Goal: Task Accomplishment & Management: Manage account settings

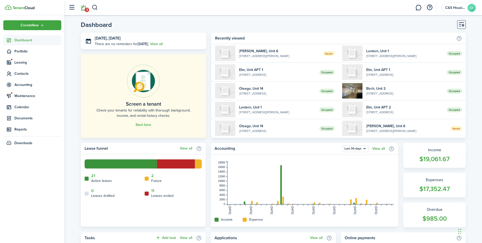
click at [84, 13] on link "1" at bounding box center [83, 7] width 10 height 13
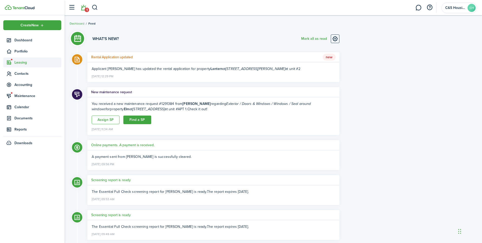
click at [20, 59] on span "Leasing" at bounding box center [32, 62] width 58 height 10
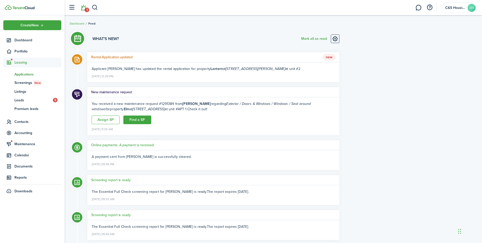
click at [26, 70] on link "ap Applications" at bounding box center [32, 74] width 58 height 9
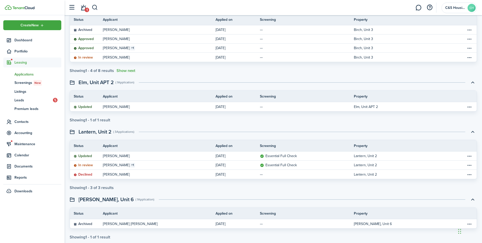
scroll to position [66, 0]
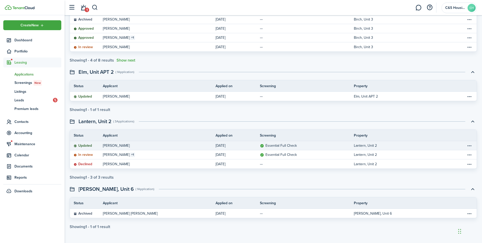
click at [96, 143] on link "Updated" at bounding box center [86, 145] width 33 height 9
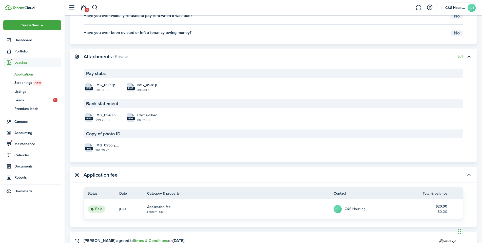
scroll to position [836, 0]
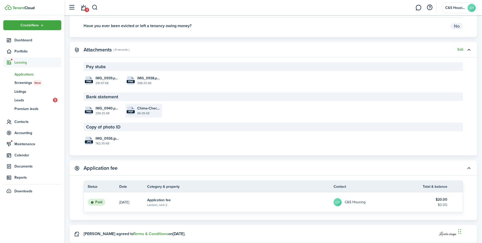
click at [141, 112] on file-size "86.09 KB" at bounding box center [149, 113] width 24 height 5
click at [83, 10] on link "1" at bounding box center [83, 7] width 10 height 13
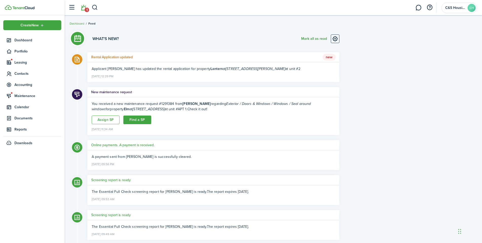
click at [304, 40] on button "Mark all as read" at bounding box center [314, 38] width 26 height 9
click at [26, 64] on span "Leasing" at bounding box center [37, 62] width 47 height 5
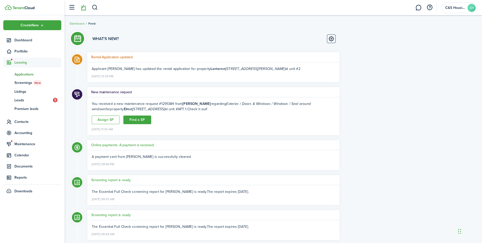
click at [25, 75] on span "Applications" at bounding box center [37, 74] width 47 height 5
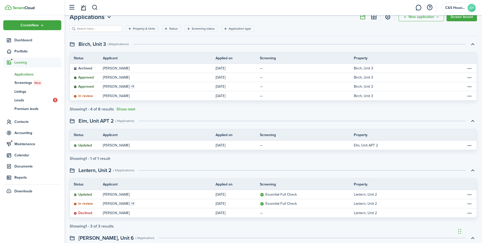
scroll to position [66, 0]
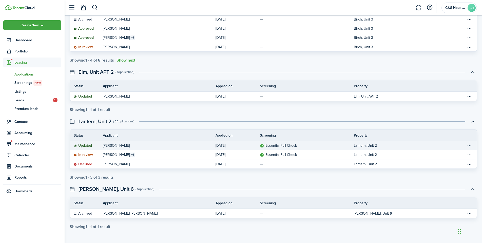
click at [111, 146] on table-info-title "[PERSON_NAME]" at bounding box center [116, 145] width 27 height 5
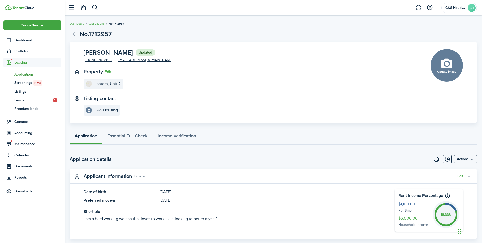
click at [468, 158] on menu-btn "Actions" at bounding box center [465, 159] width 23 height 9
click at [454, 178] on button "Approve application" at bounding box center [454, 179] width 44 height 9
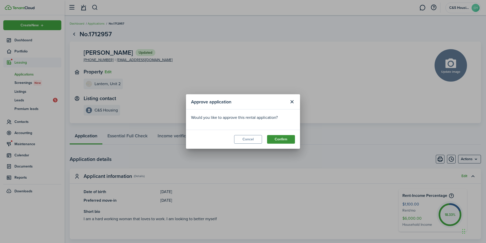
click at [283, 137] on button "Confirm" at bounding box center [281, 139] width 28 height 9
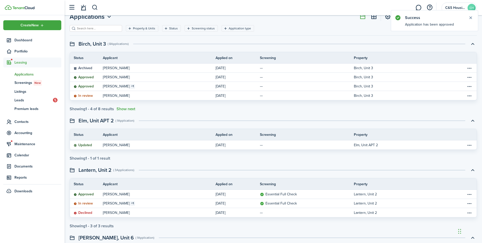
scroll to position [66, 0]
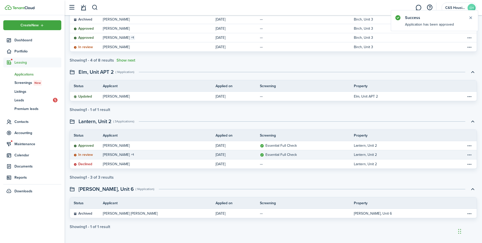
click at [114, 155] on table-info-title "[PERSON_NAME]" at bounding box center [116, 154] width 27 height 5
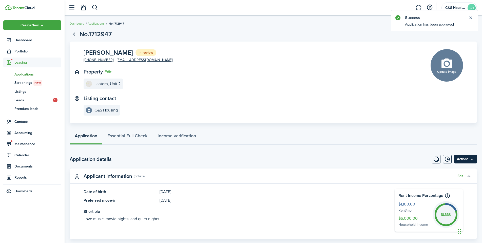
click at [461, 160] on menu-btn "Actions" at bounding box center [465, 159] width 23 height 9
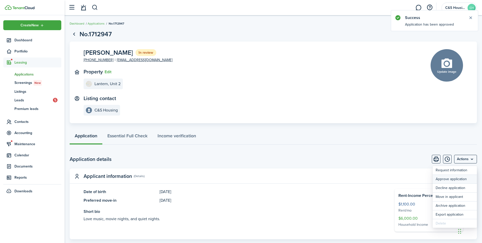
click at [451, 180] on button "Approve application" at bounding box center [454, 179] width 44 height 9
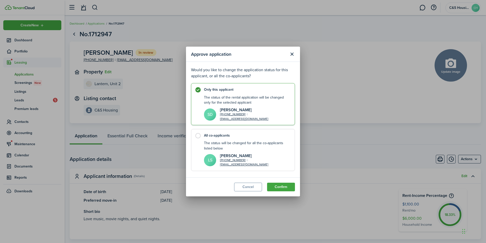
click at [217, 135] on control-radio-card-title "All co-applicants" at bounding box center [247, 135] width 86 height 5
radio input "false"
radio input "true"
click at [283, 186] on button "Confirm" at bounding box center [281, 187] width 28 height 9
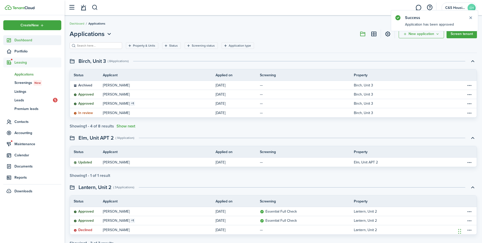
click at [22, 41] on span "Dashboard" at bounding box center [37, 39] width 47 height 5
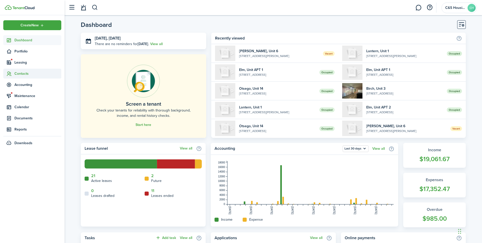
click at [24, 76] on span "Contacts" at bounding box center [37, 73] width 47 height 5
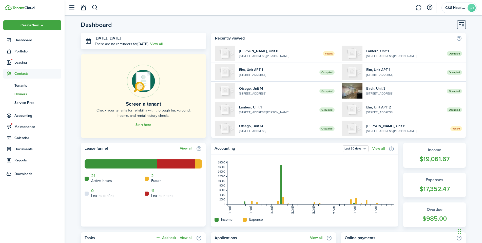
click at [25, 95] on span "Owners" at bounding box center [37, 93] width 47 height 5
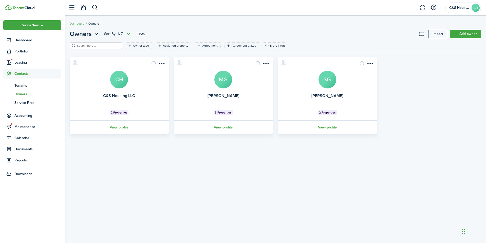
click at [22, 91] on link "ow Owners" at bounding box center [32, 94] width 58 height 9
click at [22, 86] on span "Tenants" at bounding box center [37, 85] width 47 height 5
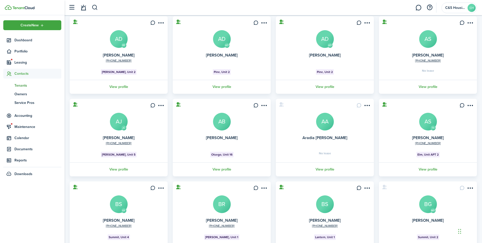
scroll to position [88, 0]
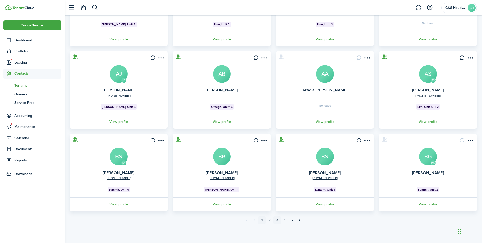
click at [278, 221] on link "3" at bounding box center [277, 220] width 8 height 8
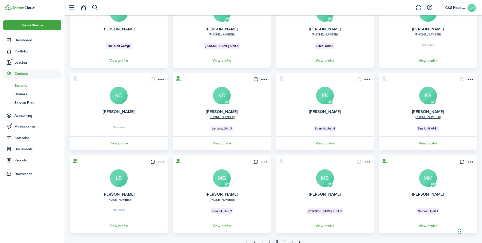
scroll to position [88, 0]
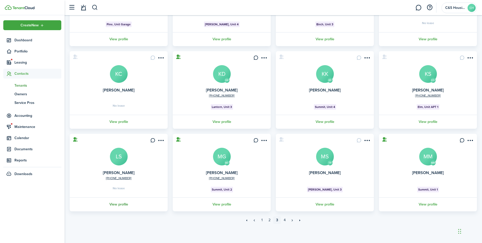
click at [117, 206] on link "View profile" at bounding box center [119, 204] width 100 height 14
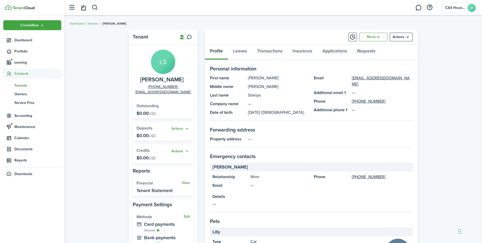
click at [22, 84] on span "Tenants" at bounding box center [37, 85] width 47 height 5
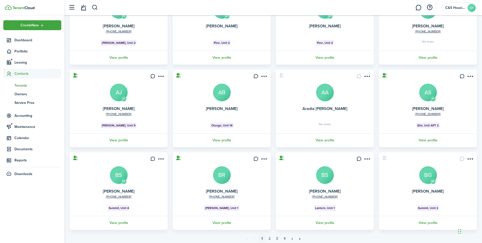
scroll to position [88, 0]
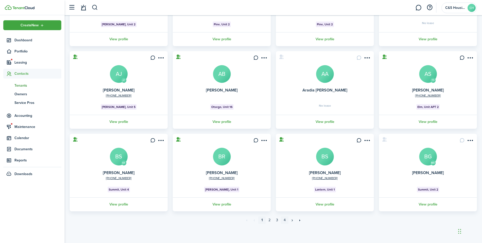
click at [283, 220] on link "4" at bounding box center [285, 220] width 8 height 8
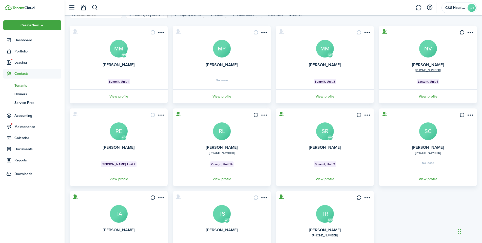
scroll to position [51, 0]
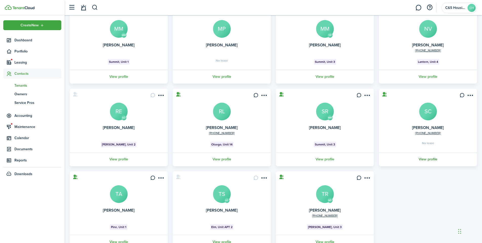
click at [420, 157] on link "View profile" at bounding box center [428, 159] width 100 height 14
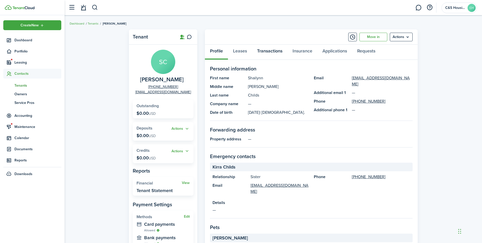
click at [271, 53] on link "Transactions" at bounding box center [269, 52] width 35 height 15
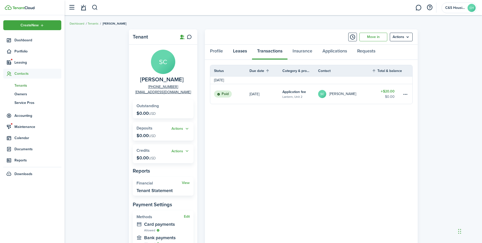
click at [246, 51] on link "Leases" at bounding box center [240, 52] width 24 height 15
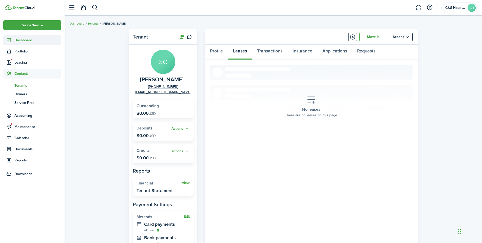
click at [23, 39] on span "Dashboard" at bounding box center [37, 39] width 47 height 5
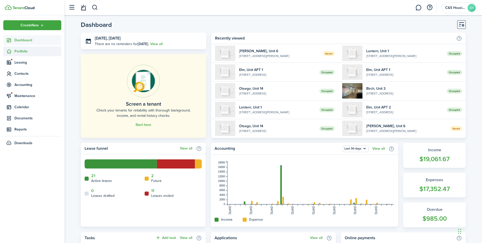
click at [25, 48] on span "Portfolio" at bounding box center [32, 51] width 58 height 10
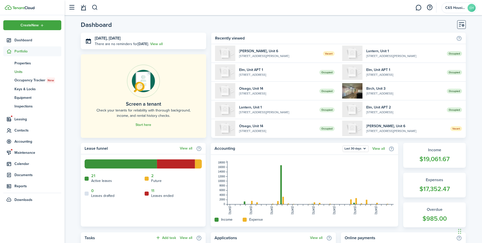
click at [18, 71] on span "Units" at bounding box center [37, 71] width 47 height 5
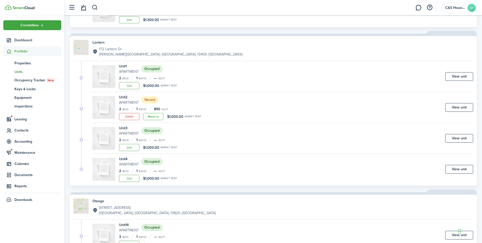
scroll to position [304, 0]
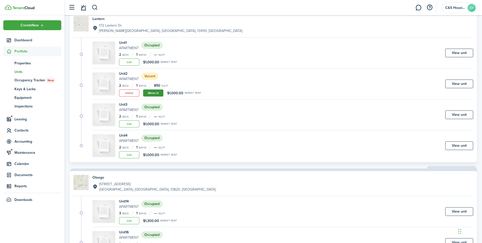
click at [153, 93] on link "Move in" at bounding box center [153, 92] width 20 height 7
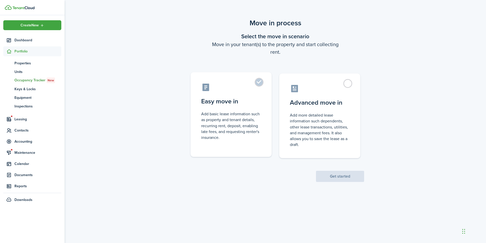
click at [239, 89] on control-radio-card-icon at bounding box center [231, 87] width 60 height 9
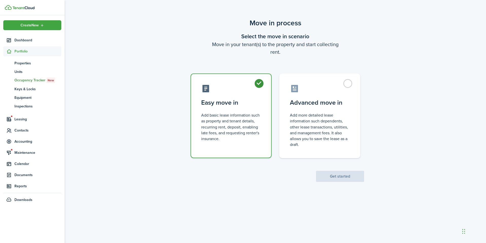
radio input "true"
click at [345, 172] on button "Get started" at bounding box center [340, 176] width 48 height 11
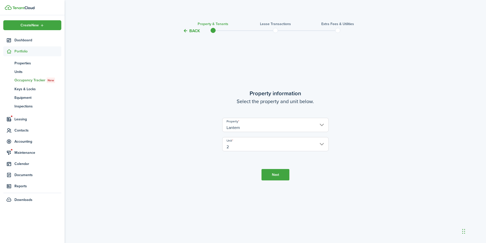
click at [272, 173] on button "Next" at bounding box center [275, 174] width 28 height 11
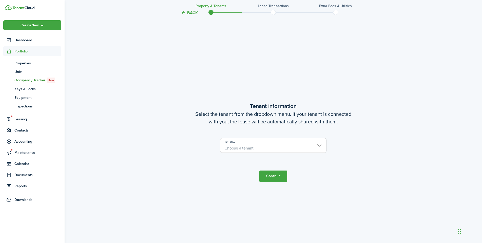
scroll to position [209, 0]
click at [239, 146] on span "Choose a tenant" at bounding box center [238, 148] width 29 height 6
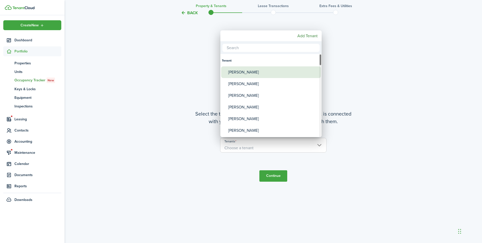
click at [233, 69] on div "[PERSON_NAME]" at bounding box center [273, 72] width 90 height 12
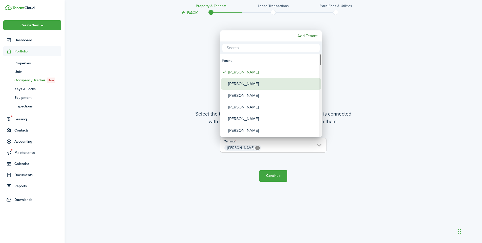
click at [239, 84] on div "[PERSON_NAME]" at bounding box center [273, 84] width 90 height 12
type input "[PERSON_NAME], [PERSON_NAME]"
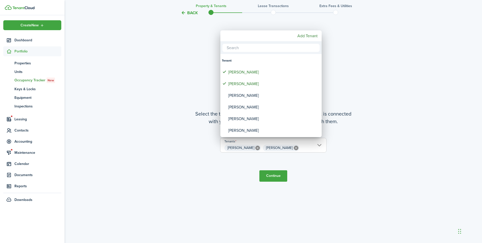
click at [161, 144] on div at bounding box center [240, 121] width 563 height 324
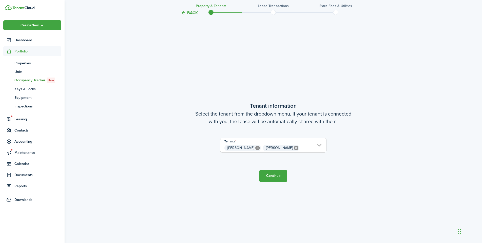
click at [267, 174] on button "Continue" at bounding box center [273, 175] width 28 height 11
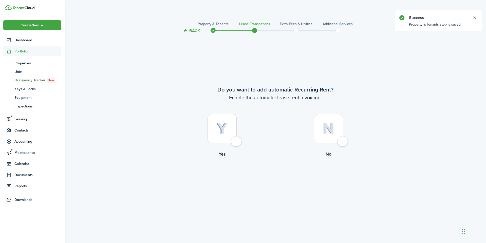
click at [220, 127] on img at bounding box center [221, 128] width 11 height 11
radio input "true"
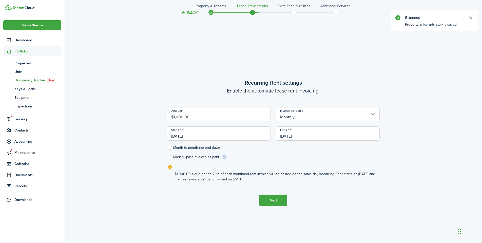
scroll to position [209, 0]
drag, startPoint x: 198, startPoint y: 116, endPoint x: 157, endPoint y: 119, distance: 40.7
click at [157, 119] on div "Back Property & Tenants Lease Transactions Extra fees & Utilities Additional Se…" at bounding box center [273, 36] width 417 height 454
type input "$1,125.00"
click at [140, 119] on div "Back Property & Tenants Lease Transactions Extra fees & Utilities Additional Se…" at bounding box center [273, 36] width 417 height 454
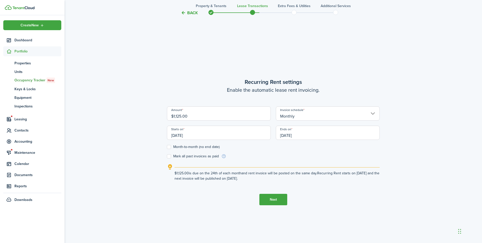
click at [200, 134] on input "[DATE]" at bounding box center [219, 133] width 104 height 14
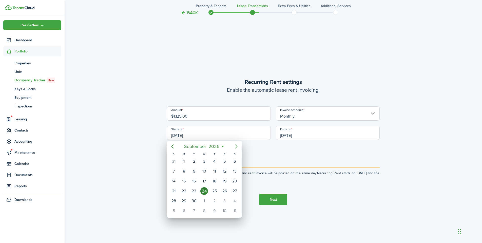
click at [237, 147] on icon "Next page" at bounding box center [236, 146] width 2 height 4
click at [234, 161] on div "1" at bounding box center [235, 161] width 8 height 8
type input "[DATE]"
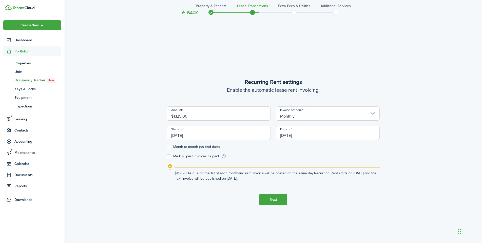
click at [318, 136] on input "[DATE]" at bounding box center [328, 133] width 104 height 14
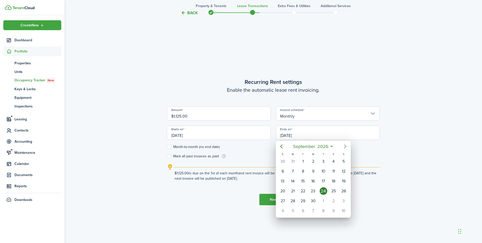
click at [344, 145] on icon "Next page" at bounding box center [345, 146] width 2 height 4
click at [283, 147] on icon "Previous page" at bounding box center [281, 146] width 6 height 6
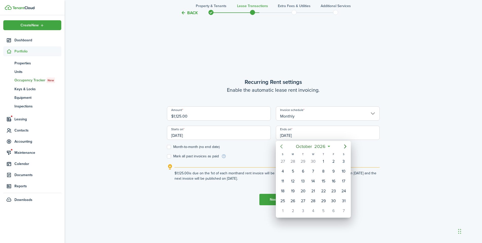
click at [282, 147] on icon "Previous page" at bounding box center [281, 146] width 6 height 6
click at [312, 203] on div "30" at bounding box center [313, 201] width 8 height 8
type input "[DATE]"
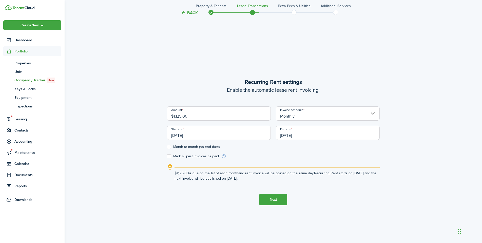
click at [268, 198] on button "Next" at bounding box center [273, 199] width 28 height 11
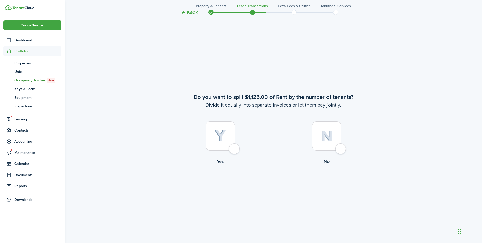
scroll to position [452, 0]
click at [319, 129] on div at bounding box center [326, 135] width 29 height 29
radio input "true"
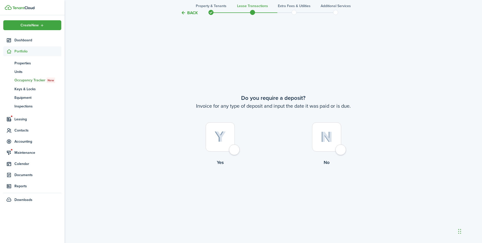
scroll to position [695, 0]
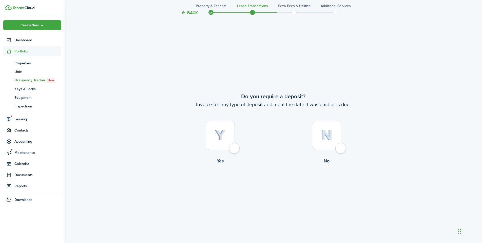
click at [223, 131] on img at bounding box center [219, 135] width 11 height 11
radio input "true"
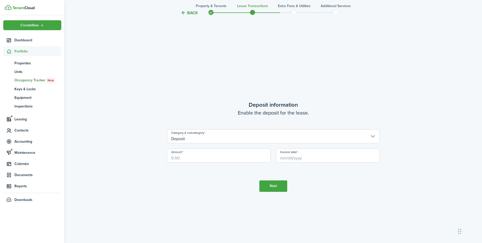
scroll to position [937, 0]
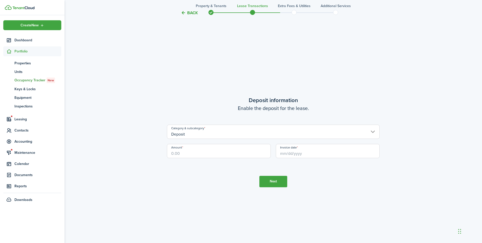
click at [186, 149] on input "Amount" at bounding box center [219, 151] width 104 height 14
click at [301, 153] on input "Invoice date" at bounding box center [328, 151] width 104 height 14
type input "$1,100.00"
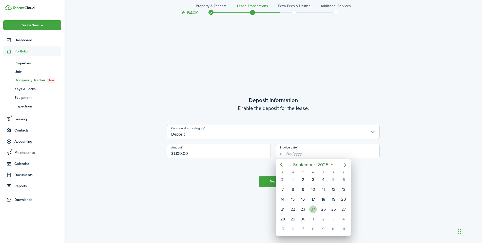
click at [312, 207] on div "24" at bounding box center [313, 209] width 8 height 8
type input "[DATE]"
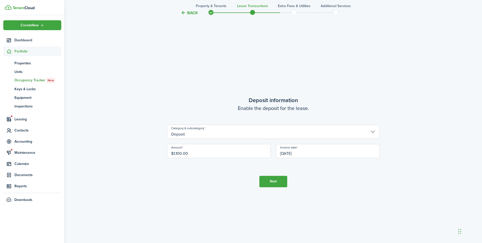
click at [269, 181] on button "Next" at bounding box center [273, 181] width 28 height 11
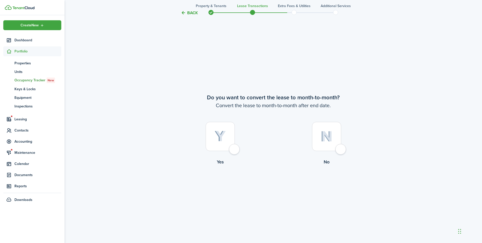
scroll to position [1180, 0]
click at [218, 132] on img at bounding box center [219, 135] width 11 height 11
radio input "true"
click at [278, 181] on button "Continue" at bounding box center [273, 184] width 28 height 11
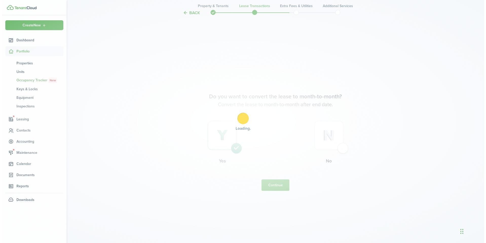
scroll to position [0, 0]
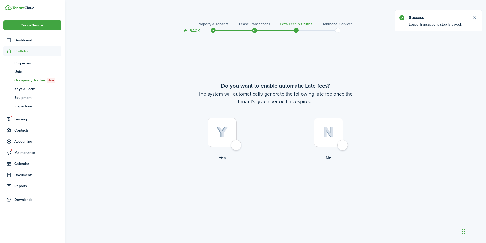
click at [219, 135] on img at bounding box center [221, 132] width 11 height 11
radio input "true"
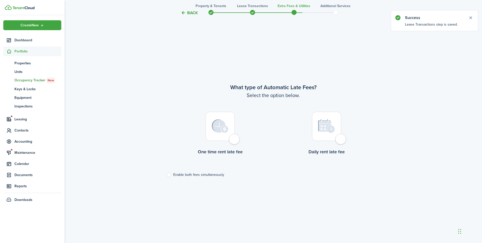
scroll to position [209, 0]
click at [212, 125] on img at bounding box center [220, 126] width 17 height 14
radio input "true"
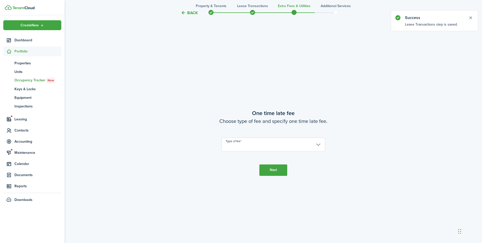
scroll to position [452, 0]
click at [245, 146] on input "Type of fee" at bounding box center [273, 144] width 104 height 14
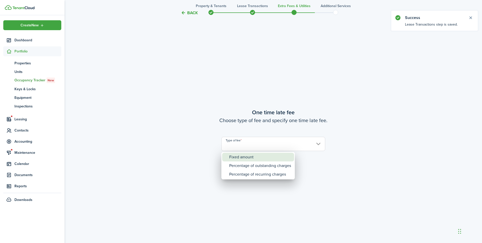
click at [244, 157] on div "Fixed amount" at bounding box center [260, 157] width 62 height 9
type input "Fixed amount"
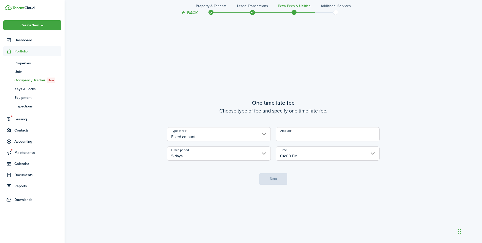
click at [301, 134] on input "Amount" at bounding box center [328, 134] width 104 height 14
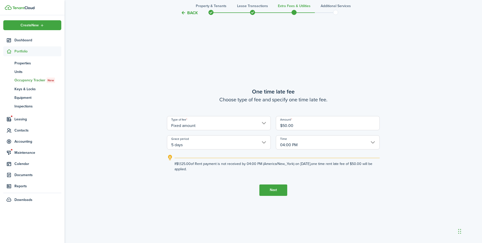
type input "$50.00"
click at [279, 190] on button "Next" at bounding box center [273, 189] width 28 height 11
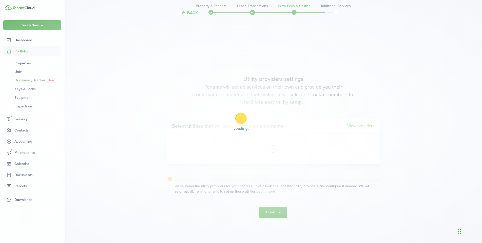
scroll to position [695, 0]
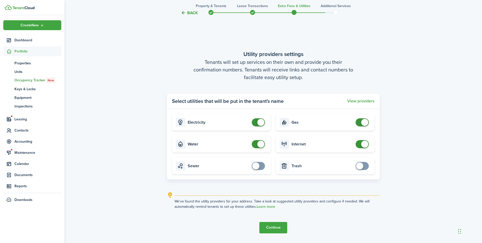
checkbox input "false"
click at [257, 145] on span at bounding box center [260, 144] width 7 height 7
click at [277, 227] on button "Continue" at bounding box center [273, 227] width 28 height 11
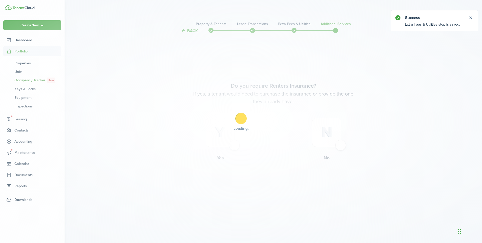
scroll to position [0, 0]
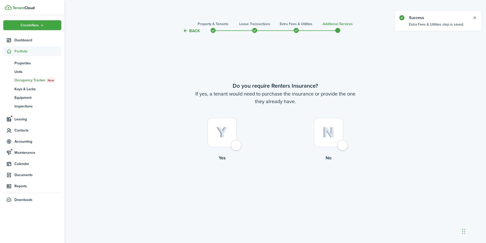
click at [326, 129] on img at bounding box center [328, 132] width 12 height 11
radio input "true"
click at [282, 182] on button "Complete move in" at bounding box center [275, 181] width 37 height 11
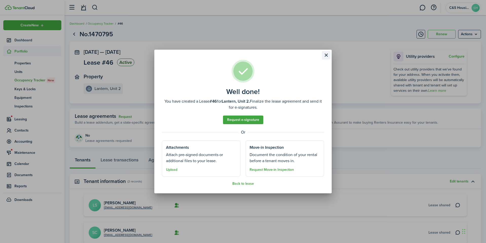
click at [327, 54] on button "Close modal" at bounding box center [326, 55] width 9 height 9
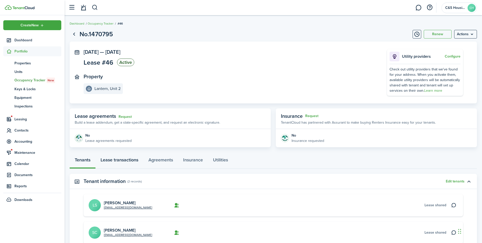
click at [120, 166] on link "Lease transactions" at bounding box center [119, 160] width 48 height 15
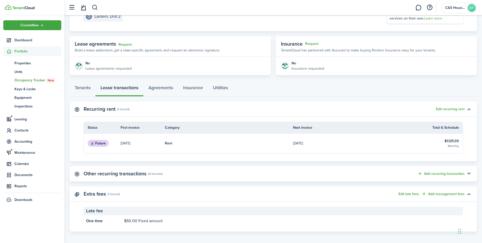
scroll to position [75, 0]
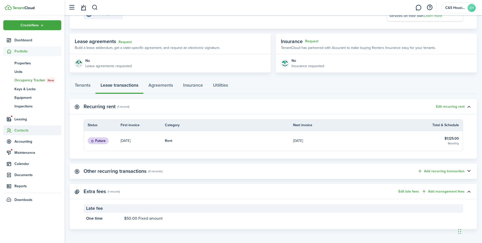
click at [23, 134] on span "Contacts" at bounding box center [32, 130] width 58 height 10
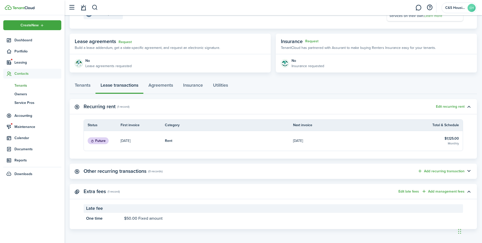
click at [26, 85] on span "Tenants" at bounding box center [37, 85] width 47 height 5
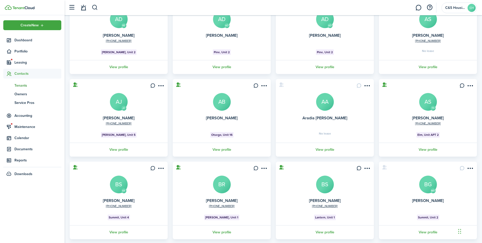
scroll to position [88, 0]
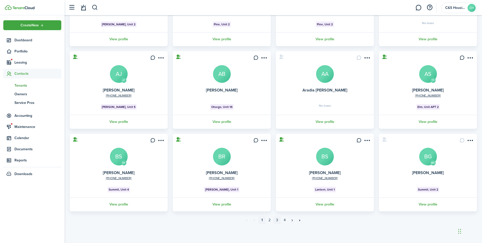
click at [275, 219] on link "3" at bounding box center [277, 220] width 8 height 8
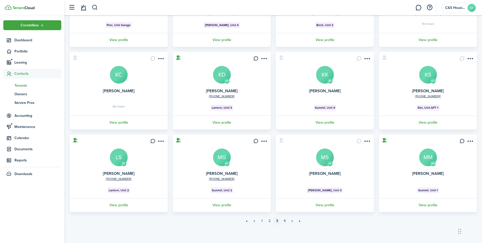
scroll to position [88, 0]
click at [121, 200] on link "View profile" at bounding box center [119, 204] width 100 height 14
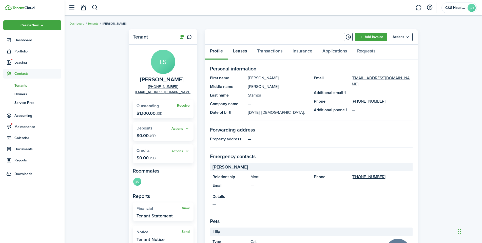
click at [241, 52] on link "Leases" at bounding box center [240, 52] width 24 height 15
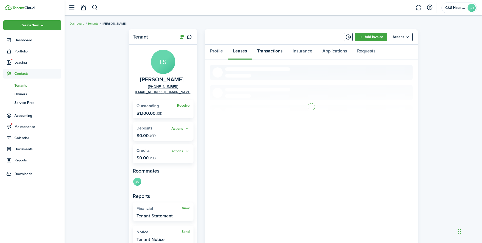
click at [269, 51] on link "Transactions" at bounding box center [269, 52] width 35 height 15
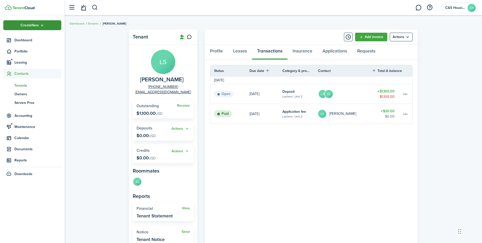
click at [37, 23] on div "Create New" at bounding box center [32, 25] width 58 height 10
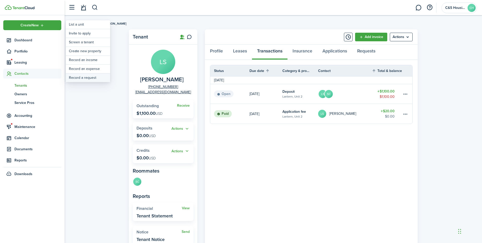
click at [85, 78] on link "Record a request" at bounding box center [88, 77] width 44 height 9
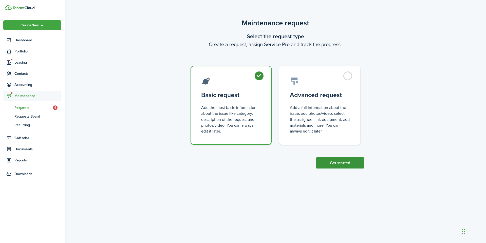
click at [340, 161] on button "Get started" at bounding box center [340, 162] width 48 height 11
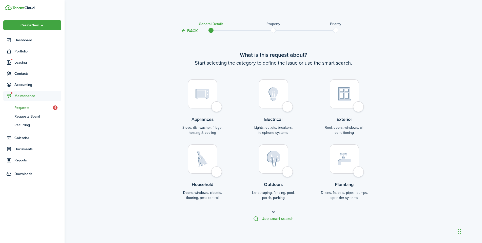
click at [204, 169] on div at bounding box center [202, 158] width 29 height 29
radio input "true"
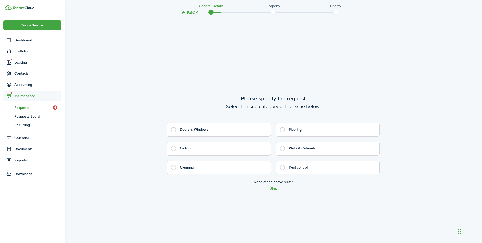
scroll to position [211, 0]
click at [273, 187] on button "Skip" at bounding box center [273, 187] width 8 height 5
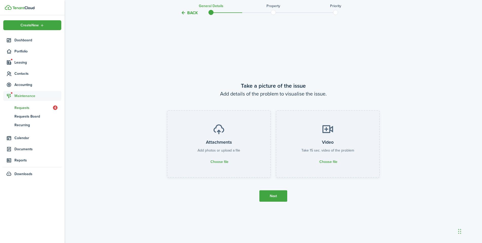
click at [277, 197] on button "Next" at bounding box center [273, 195] width 28 height 11
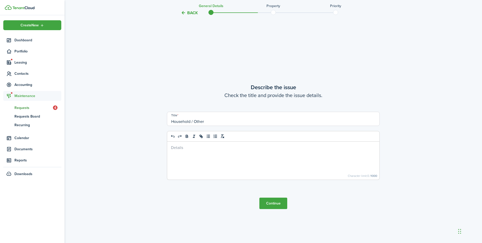
scroll to position [697, 0]
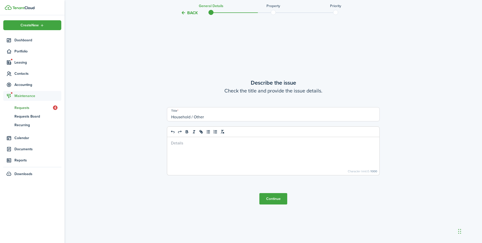
drag, startPoint x: 210, startPoint y: 120, endPoint x: 161, endPoint y: 116, distance: 49.3
type input "Move-In"
drag, startPoint x: 277, startPoint y: 196, endPoint x: 273, endPoint y: 193, distance: 4.8
click at [275, 195] on button "Continue" at bounding box center [273, 198] width 28 height 11
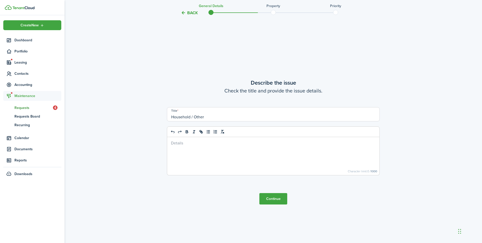
scroll to position [0, 0]
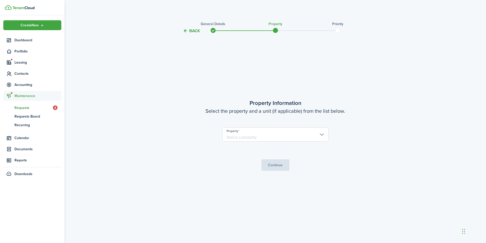
click at [242, 138] on input "Property" at bounding box center [275, 134] width 106 height 14
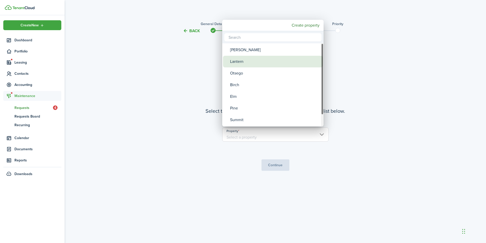
click at [242, 64] on div "Lantern" at bounding box center [275, 62] width 90 height 12
type input "Lantern"
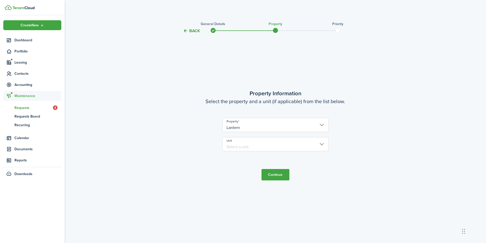
click at [245, 143] on input "Unit" at bounding box center [275, 144] width 106 height 14
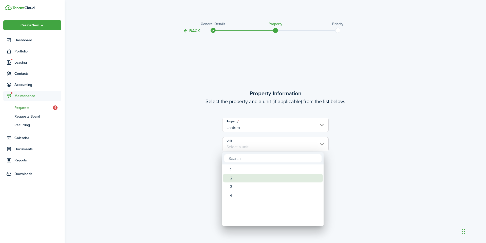
click at [230, 176] on div "2" at bounding box center [275, 178] width 90 height 9
type input "2"
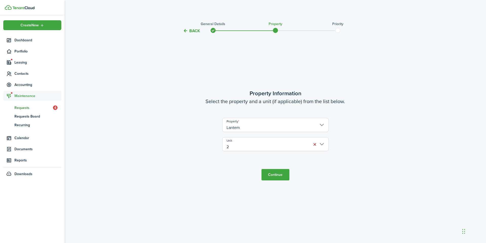
click at [274, 171] on button "Continue" at bounding box center [275, 174] width 28 height 11
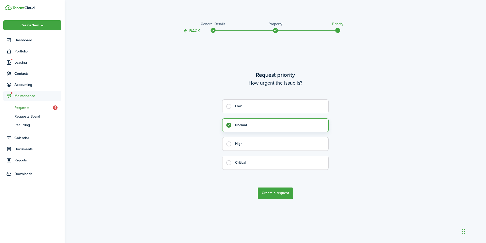
click at [241, 145] on control-radio-card-title "High" at bounding box center [279, 143] width 88 height 5
radio input "false"
radio input "true"
click at [254, 133] on control-radio-group "Low Normal High Critical" at bounding box center [275, 136] width 106 height 75
click at [250, 122] on label "Normal" at bounding box center [275, 125] width 106 height 14
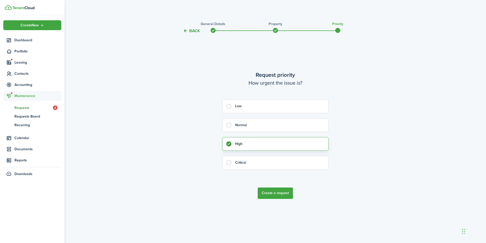
radio input "true"
click at [266, 188] on button "Create a request" at bounding box center [275, 192] width 35 height 11
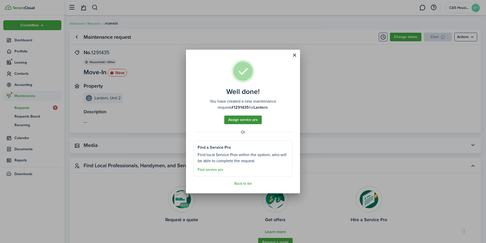
click at [244, 118] on button "Assign service pro" at bounding box center [242, 119] width 37 height 9
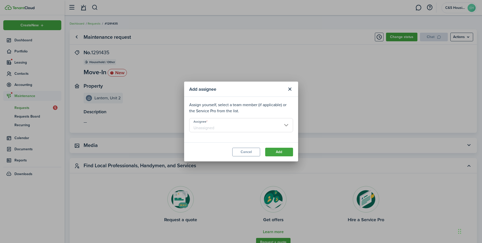
click at [227, 123] on input "Assignee" at bounding box center [241, 125] width 104 height 14
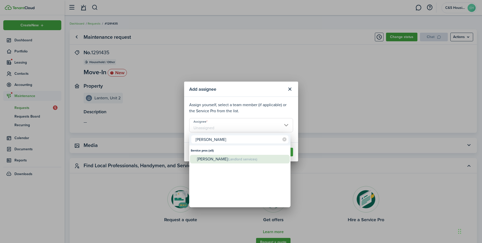
type input "[PERSON_NAME]"
click at [216, 163] on div "[PERSON_NAME] (Landlord services)" at bounding box center [242, 159] width 90 height 9
type input "[PERSON_NAME]"
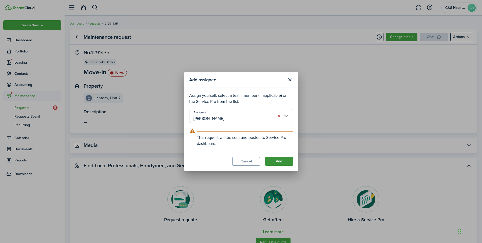
click at [276, 157] on button "Add" at bounding box center [279, 161] width 28 height 9
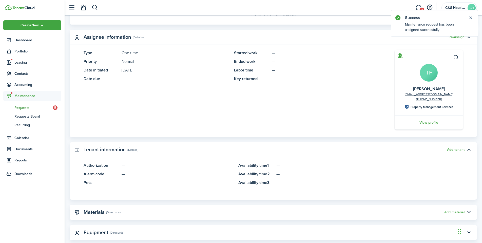
scroll to position [228, 0]
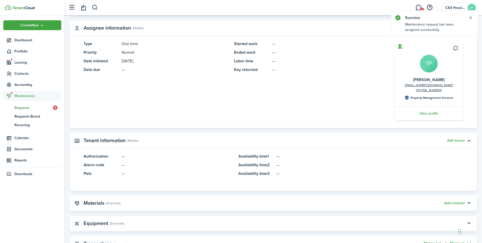
click at [462, 138] on span "Add tenant" at bounding box center [455, 140] width 17 height 5
click at [461, 139] on button "Add tenant" at bounding box center [455, 141] width 17 height 4
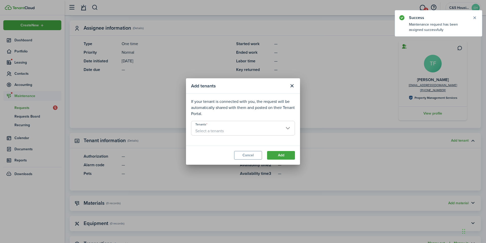
click at [219, 127] on span "Select a tenants" at bounding box center [242, 131] width 103 height 9
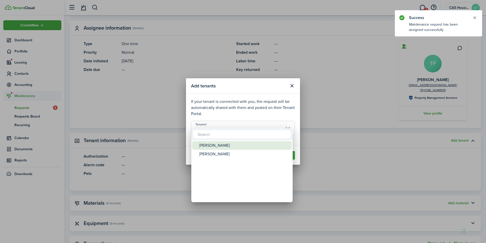
click at [218, 144] on div "[PERSON_NAME]" at bounding box center [244, 145] width 90 height 9
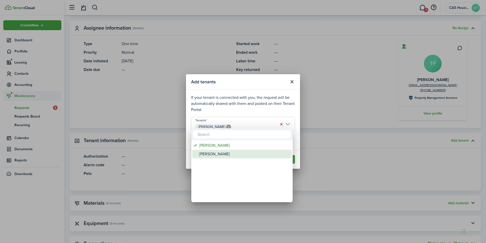
click at [215, 154] on div "[PERSON_NAME]" at bounding box center [244, 154] width 90 height 9
type input "[PERSON_NAME], [PERSON_NAME]"
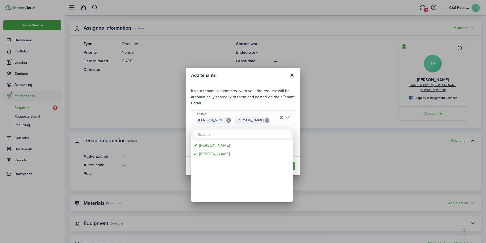
click at [314, 146] on div at bounding box center [242, 121] width 567 height 324
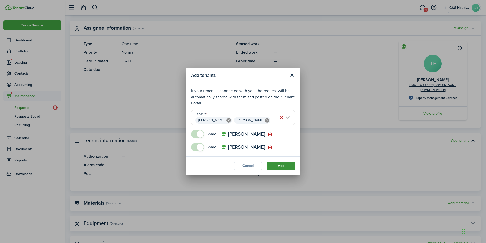
click at [287, 167] on button "Add" at bounding box center [281, 166] width 28 height 9
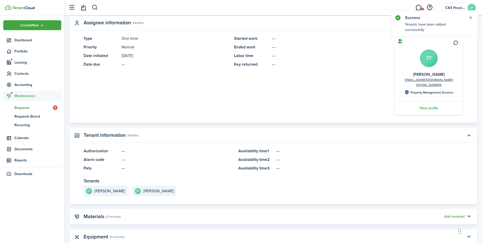
scroll to position [224, 0]
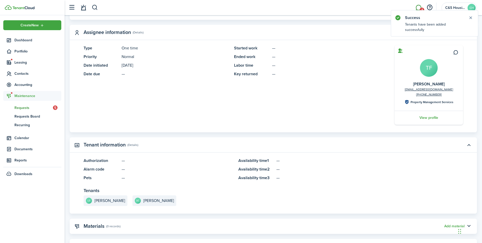
click at [419, 5] on link "1" at bounding box center [418, 7] width 10 height 13
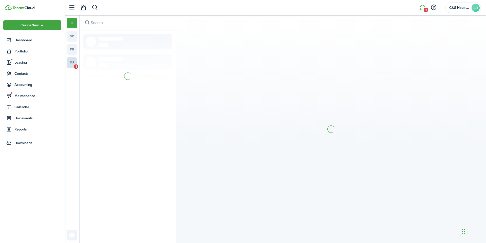
click at [75, 61] on link "mr 1" at bounding box center [72, 62] width 11 height 11
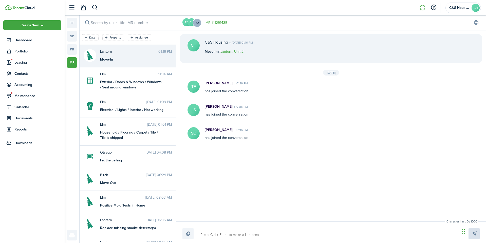
click at [231, 236] on textarea at bounding box center [329, 234] width 260 height 9
type textarea "G"
type textarea "Gr"
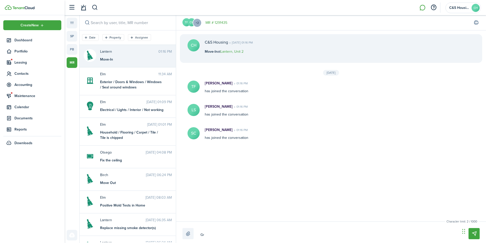
type textarea "Gro"
type textarea "Grou"
type textarea "Group"
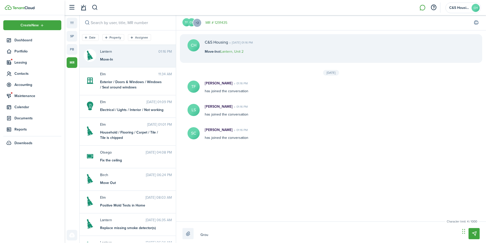
type textarea "Group"
type textarea "Group,"
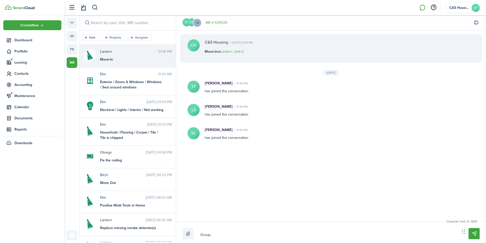
type textarea "Group, t"
type textarea "Group, th"
type textarea "Group, thi"
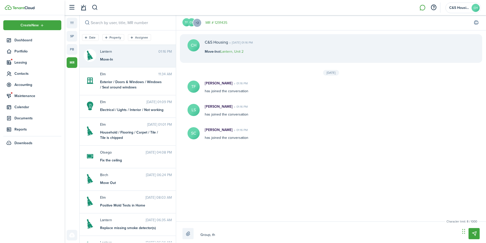
type textarea "Group, thi"
type textarea "Group, this"
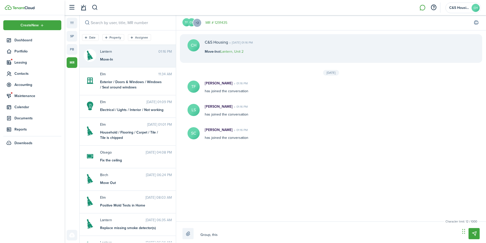
type textarea "Group, this w"
type textarea "Group, this wi"
type textarea "Group, this wil"
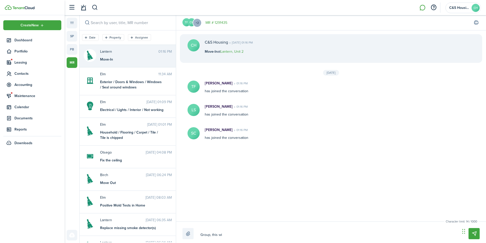
type textarea "Group, this wil"
type textarea "Group, this will"
type textarea "Group, this willb"
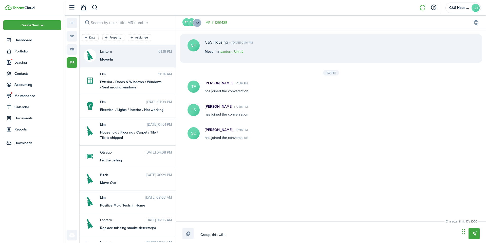
type textarea "Group, this will"
type textarea "Group, this will b"
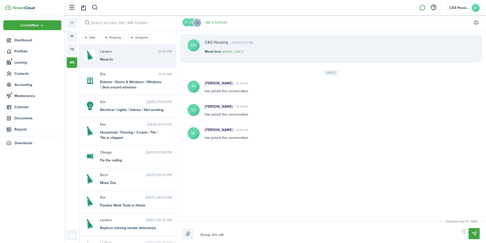
type textarea "Group, this will b"
type textarea "Group, this will be"
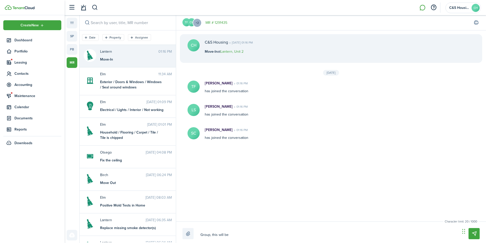
type textarea "Group, this will be t"
type textarea "Group, this will be th"
type textarea "Group, this will be the"
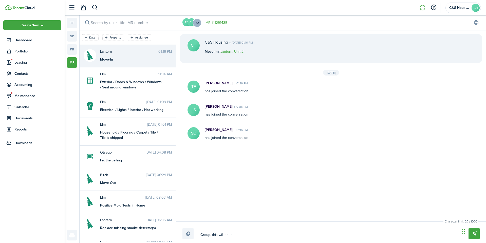
type textarea "Group, this will be the"
type textarea "Group, this will be the m"
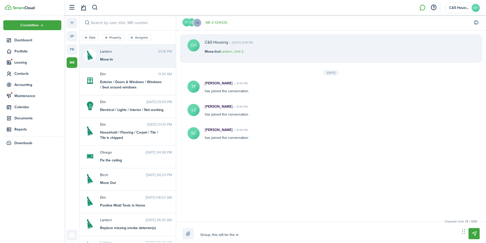
type textarea "Group, this will be the mo"
type textarea "Group, this will be the mov"
type textarea "Group, this will be the move"
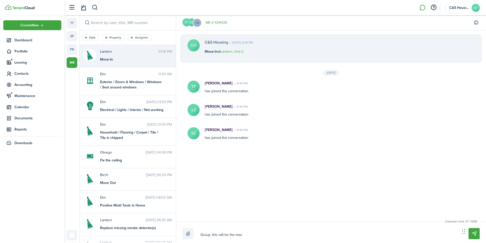
type textarea "Group, this will be the move"
type textarea "Group, this will be the move i"
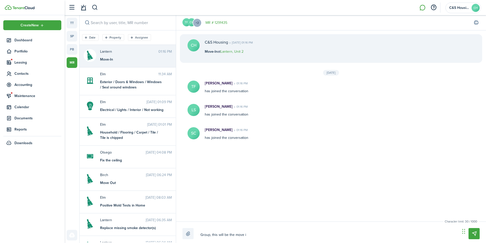
type textarea "Group, this will be the move in"
type textarea "Group, this will be the move in c"
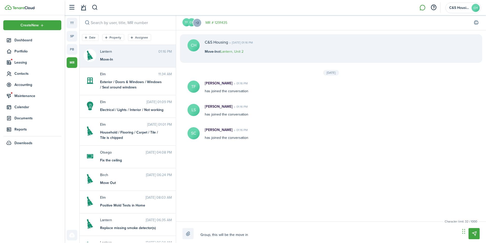
type textarea "Group, this will be the move in c"
type textarea "Group, this will be the move in ca"
type textarea "Group, this will be the move in [GEOGRAPHIC_DATA]"
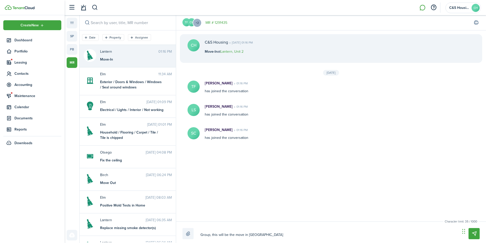
type textarea "Group, this will be the move in [GEOGRAPHIC_DATA]"
type textarea "Group, this will be the move in ca"
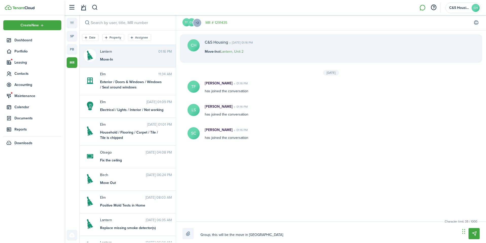
type textarea "Group, this will be the move in ca"
type textarea "Group, this will be the move in c"
type textarea "Group, this will be the move in [GEOGRAPHIC_DATA]"
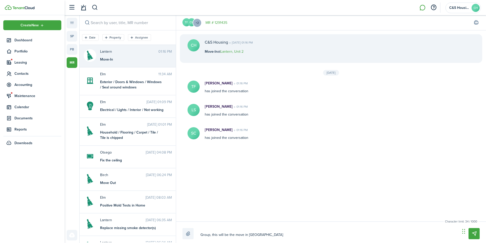
type textarea "Group, this will be the move in cha"
type textarea "Group, this will be the move in chat"
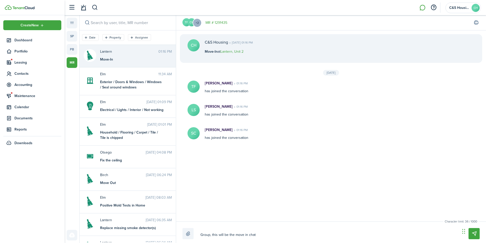
type textarea "Group, this will be the move in chat"
type textarea "Group, this will be the move in chat f"
type textarea "Group, this will be the move in chat fo"
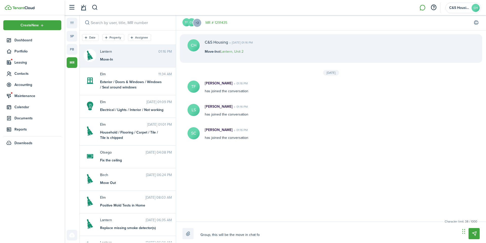
type textarea "Group, this will be the move in chat for"
type textarea "Group, this will be the move in chat for L"
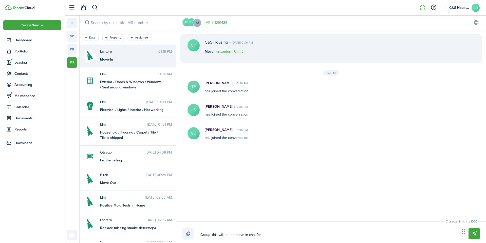
type textarea "Group, this will be the move in chat for L"
type textarea "Group, this will be the move in chat for La"
type textarea "Group, this will be the move in chat for [PERSON_NAME]"
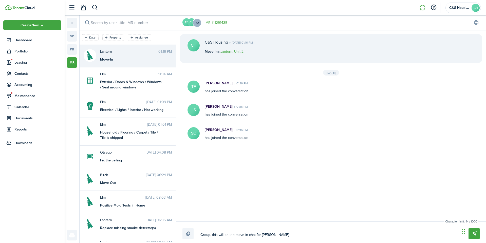
type textarea "Group, this will be the move in chat for Lant"
type textarea "Group, this will be the move in chat for [GEOGRAPHIC_DATA]"
type textarea "Group, this will be the move in chat for [PERSON_NAME]"
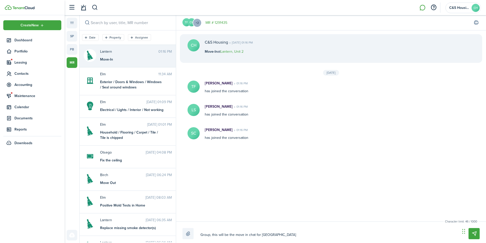
type textarea "Group, this will be the move in chat for [PERSON_NAME]"
type textarea "Group, this will be the move in chat for Lantern"
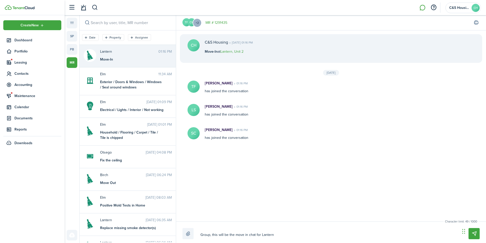
type textarea "Group, this will be the move in chat for Lantern"
type textarea "Group, this will be the move in chat for Lantern."
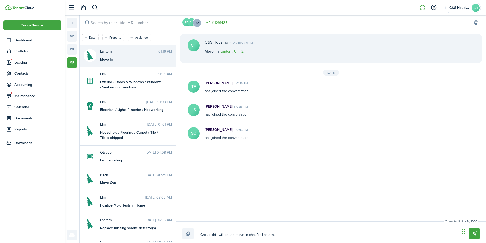
type textarea "Group, this will be the move in chat for Lantern."
type textarea "Group, this will be the move in chat for Lantern. Y"
type textarea "Group, this will be the move in chat for Lantern. Yo"
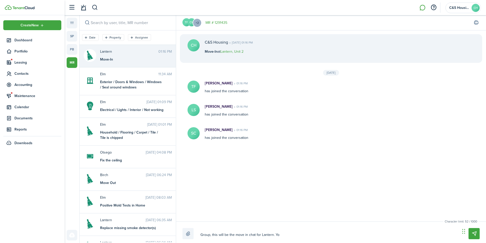
type textarea "Group, this will be the move in chat for Lantern. You"
type textarea "Group, this will be the move in chat for Lantern. You a"
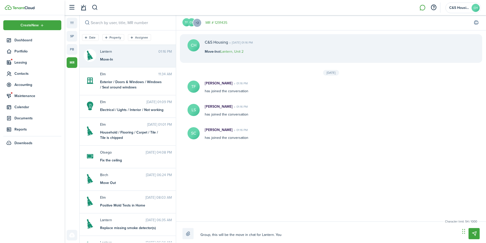
type textarea "Group, this will be the move in chat for Lantern. You a"
type textarea "Group, this will be the move in chat for Lantern. You ar"
type textarea "Group, this will be the move in chat for Lantern. You are"
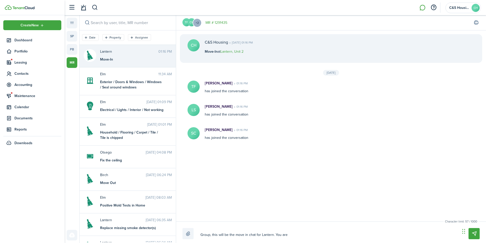
type textarea "Group, this will be the move in chat for Lantern. You are"
type textarea "Group, this will be the move in chat for Lantern. You are r"
type textarea "Group, this will be the move in chat for Lantern. You are re"
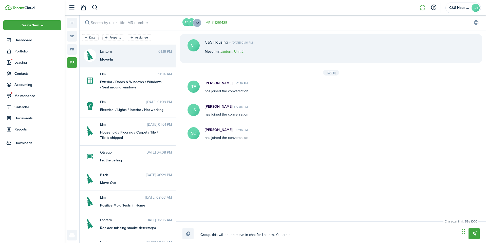
type textarea "Group, this will be the move in chat for Lantern. You are re"
type textarea "Group, this will be the move in chat for Lantern. You are req"
type textarea "Group, this will be the move in chat for Lantern. You are requ"
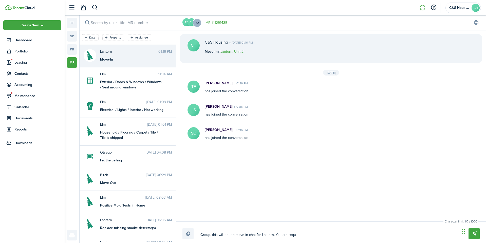
type textarea "Group, this will be the move in chat for Lantern. You are requi"
type textarea "Group, this will be the move in chat for Lantern. You are requir"
type textarea "Group, this will be the move in chat for Lantern. You are require"
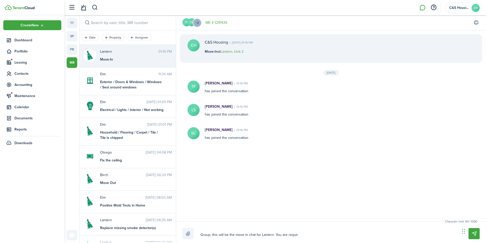
type textarea "Group, this will be the move in chat for Lantern. You are require"
type textarea "Group, this will be the move in chat for Lantern. You are required"
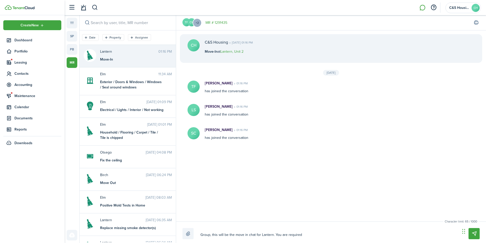
type textarea "Group, this will be the move in chat for Lantern. You are required t"
type textarea "Group, this will be the move in chat for Lantern. You are required to"
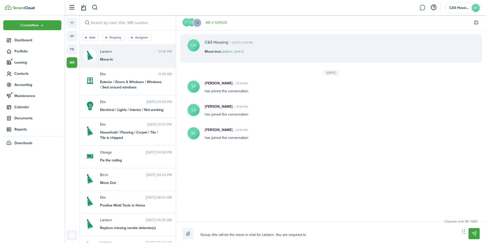
type textarea "Group, this will be the move in chat for Lantern. You are required to"
type textarea "Group, this will be the move in chat for Lantern. You are required to p"
type textarea "Group, this will be the move in chat for Lantern. You are required to pa"
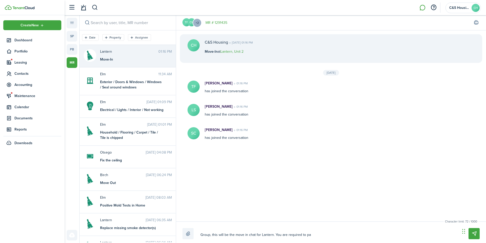
type textarea "Group, this will be the move in chat for Lantern. You are required to pau"
type textarea "Group, this will be the move in chat for Lantern. You are required to pa"
type textarea "Group, this will be the move in chat for Lantern. You are required to pay"
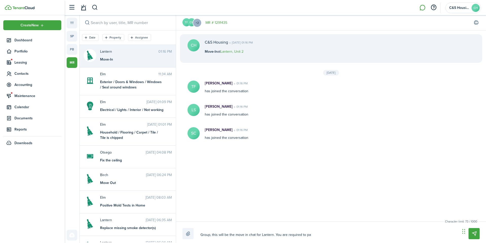
type textarea "Group, this will be the move in chat for Lantern. You are required to pay"
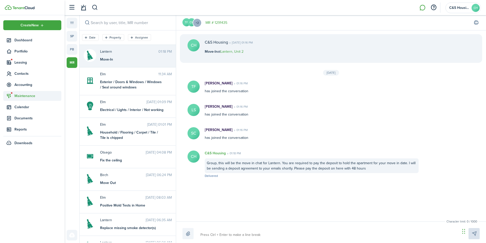
click at [21, 97] on span "Maintenance" at bounding box center [37, 95] width 47 height 5
click at [23, 98] on span "Maintenance" at bounding box center [32, 96] width 58 height 10
click at [222, 22] on link "MR # 1291435" at bounding box center [216, 22] width 22 height 5
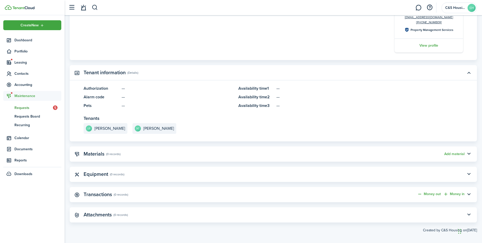
scroll to position [300, 0]
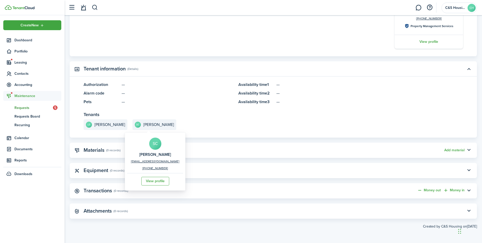
click at [151, 122] on e-details-info-title "[PERSON_NAME]" at bounding box center [158, 124] width 31 height 5
click at [153, 160] on link "[EMAIL_ADDRESS][DOMAIN_NAME]" at bounding box center [155, 161] width 48 height 4
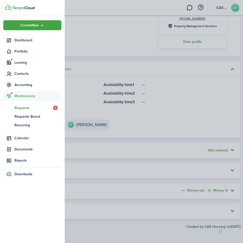
click at [124, 91] on container-opacity at bounding box center [121, 121] width 243 height 243
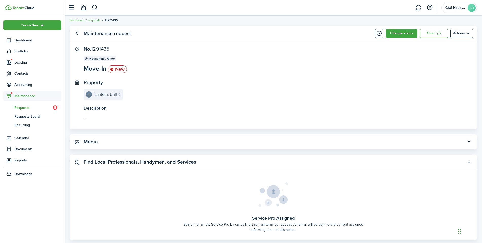
scroll to position [0, 0]
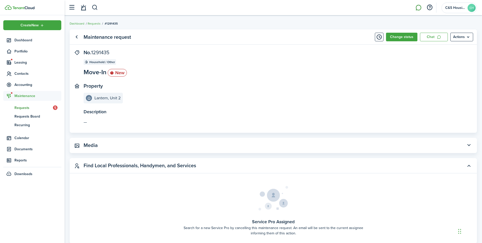
click at [417, 6] on link at bounding box center [418, 7] width 10 height 13
